Goal: Browse casually: Explore the website without a specific task or goal

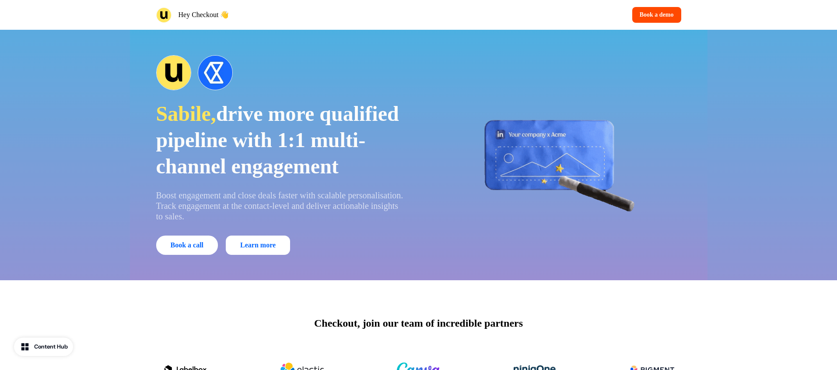
click at [295, 102] on span "drive more qualified pipeline with 1:1 multi-channel engagement" at bounding box center [277, 140] width 243 height 76
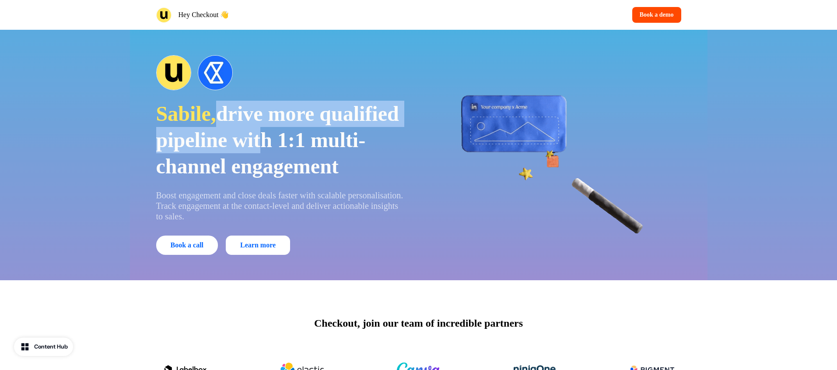
drag, startPoint x: 217, startPoint y: 96, endPoint x: 351, endPoint y: 125, distance: 136.6
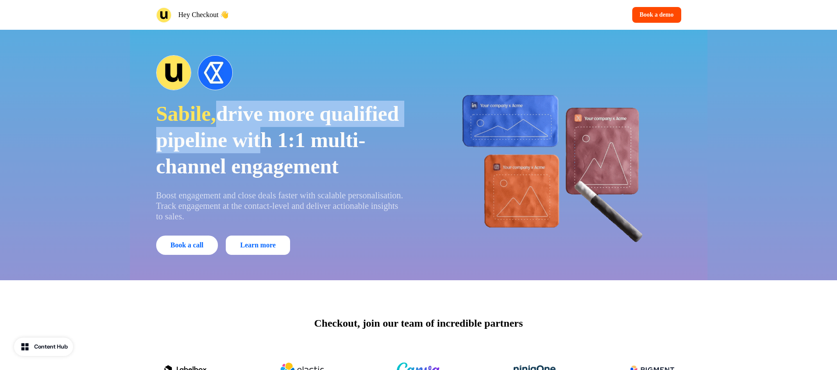
click at [351, 125] on p "Sabile, drive more qualified pipeline with 1:1 multi-channel engagement" at bounding box center [281, 140] width 250 height 79
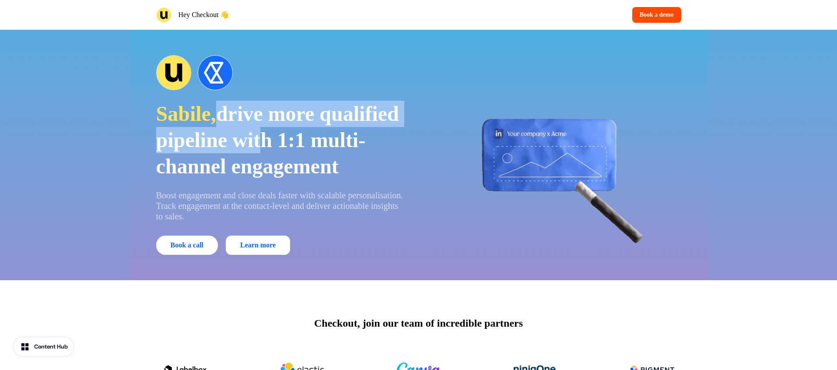
click at [350, 125] on span "drive more qualified pipeline with 1:1 multi-channel engagement" at bounding box center [277, 140] width 243 height 76
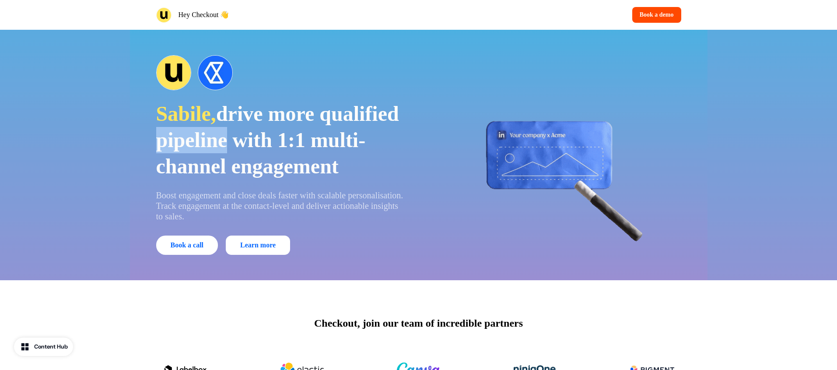
drag, startPoint x: 265, startPoint y: 128, endPoint x: 191, endPoint y: 112, distance: 75.7
click at [194, 112] on p "Sabile, drive more qualified pipeline with 1:1 multi-channel engagement" at bounding box center [281, 140] width 250 height 79
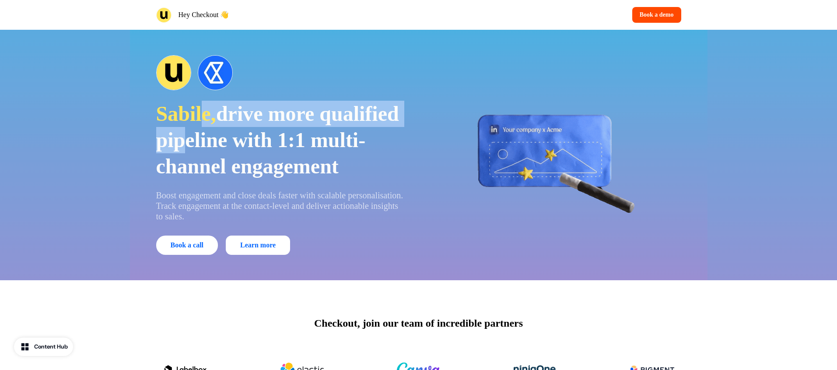
drag, startPoint x: 203, startPoint y: 107, endPoint x: 323, endPoint y: 138, distance: 124.4
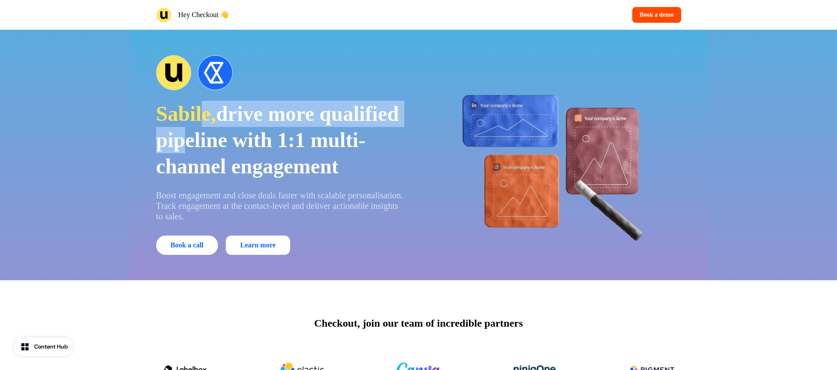
click at [323, 138] on p "Sabile, drive more qualified pipeline with 1:1 multi-channel engagement" at bounding box center [281, 140] width 250 height 79
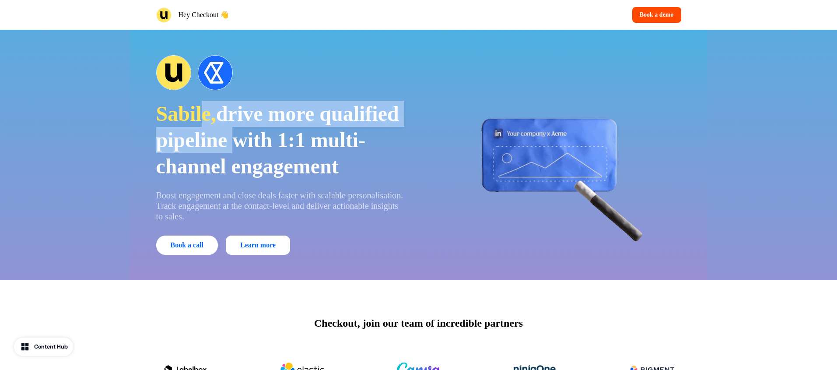
click at [323, 138] on span "drive more qualified pipeline with 1:1 multi-channel engagement" at bounding box center [277, 140] width 243 height 76
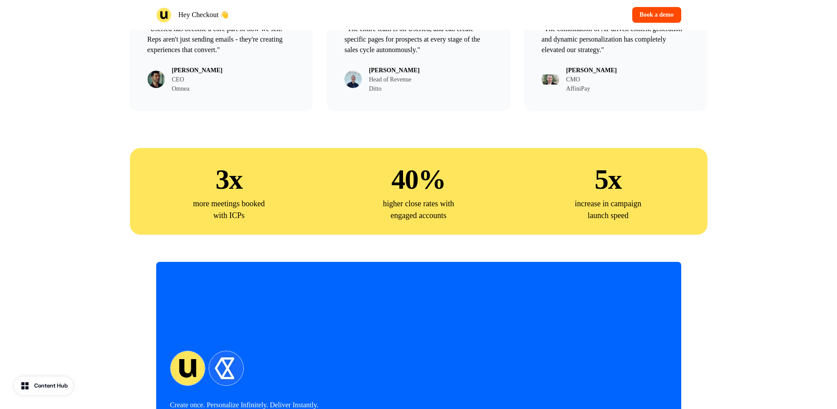
scroll to position [1440, 0]
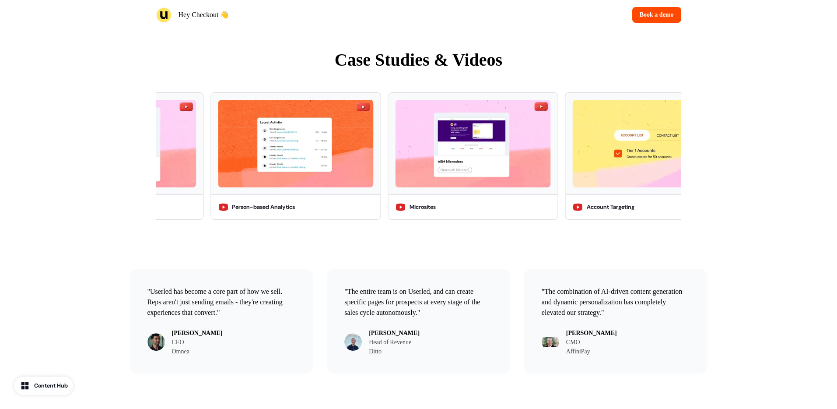
click at [61, 369] on div ""Userled has become a core part of how we sell. Reps aren't just sending emails…" at bounding box center [418, 318] width 837 height 116
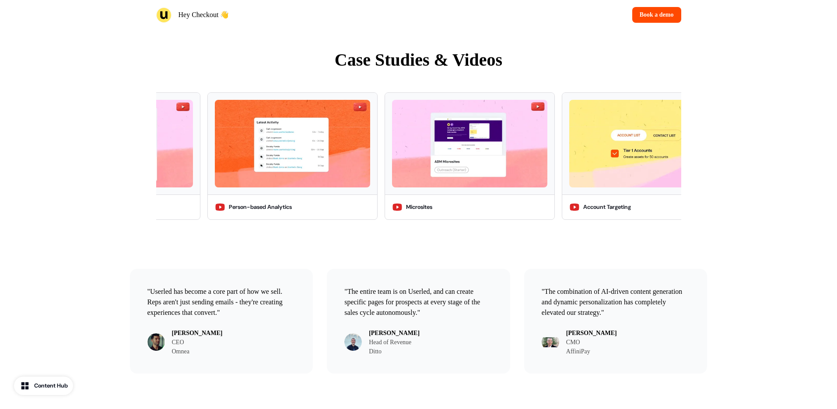
click at [60, 369] on button "Content Hub" at bounding box center [43, 385] width 59 height 18
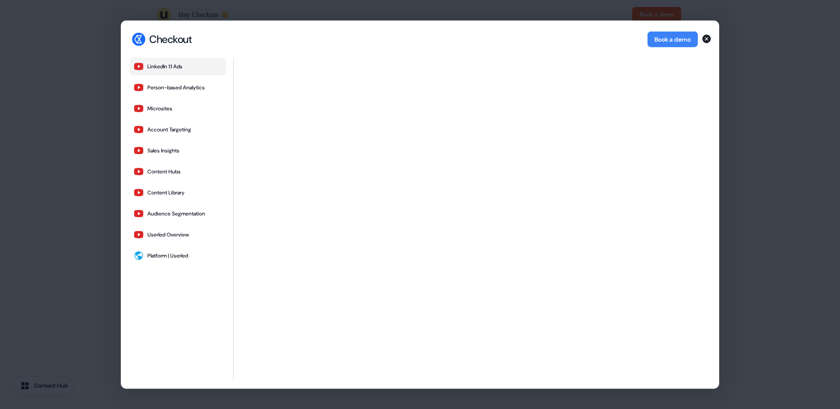
click at [79, 170] on div "Checkout Checkout Book a demo LinkedIn 1:1 Ads Person-based Analytics Microsite…" at bounding box center [420, 204] width 840 height 409
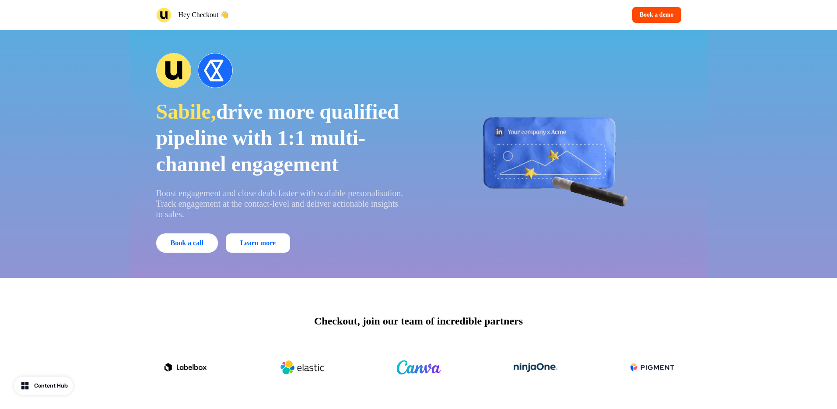
scroll to position [0, 0]
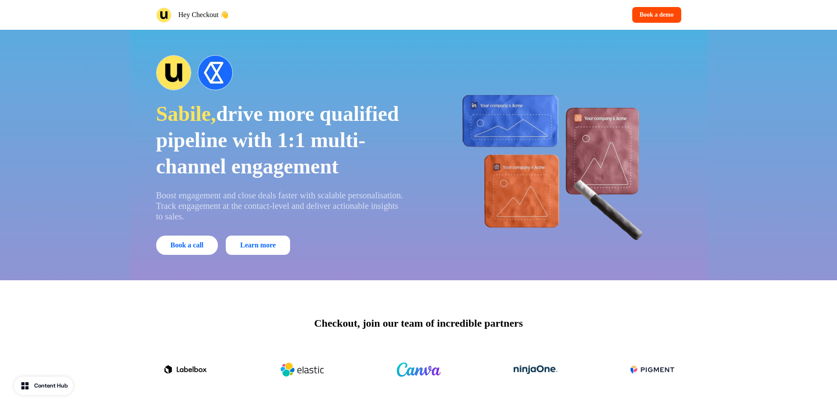
click at [175, 102] on span "Sabile," at bounding box center [186, 113] width 60 height 23
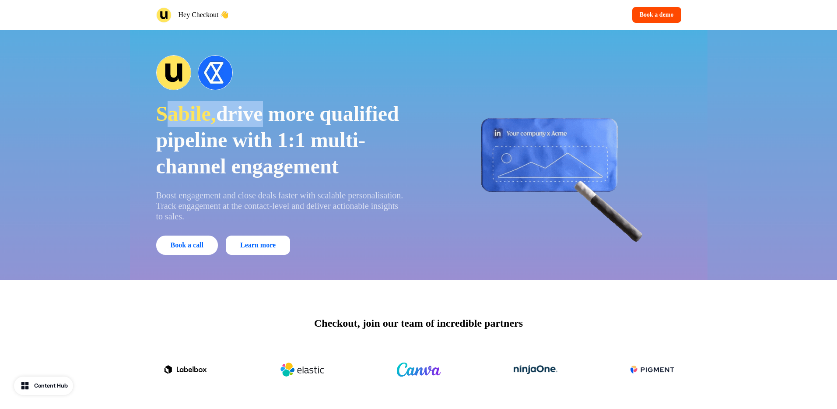
drag, startPoint x: 169, startPoint y: 105, endPoint x: 268, endPoint y: 103, distance: 99.4
click at [268, 103] on p "Sabile, drive more qualified pipeline with 1:1 multi-channel engagement" at bounding box center [281, 140] width 250 height 79
click at [268, 103] on span "drive more qualified pipeline with 1:1 multi-channel engagement" at bounding box center [277, 140] width 243 height 76
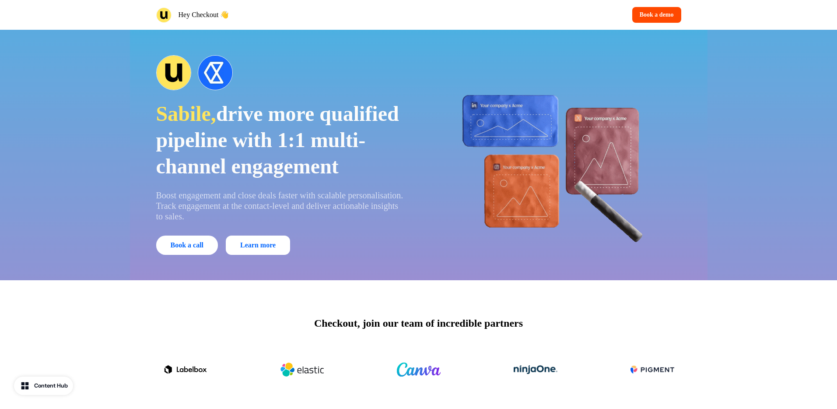
click at [705, 101] on div "Sabile, drive more qualified pipeline with 1:1 multi-channel engagement Boost e…" at bounding box center [419, 155] width 578 height 250
